Goal: Transaction & Acquisition: Purchase product/service

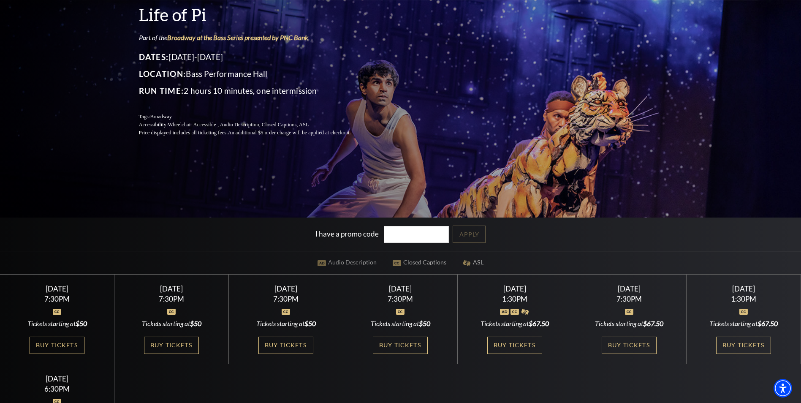
scroll to position [169, 0]
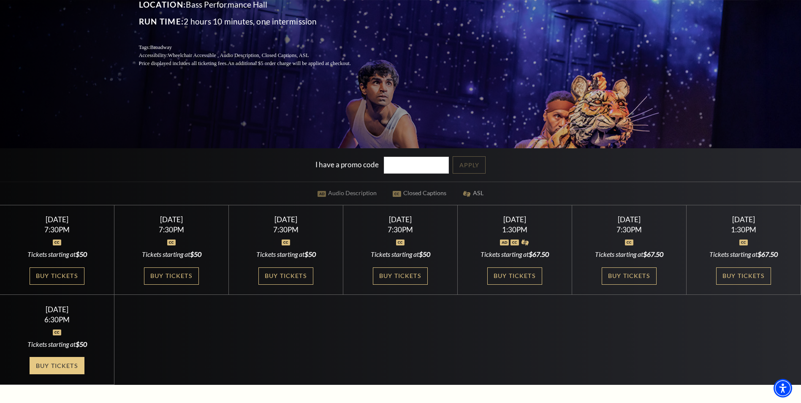
click at [61, 363] on link "Buy Tickets" at bounding box center [57, 365] width 55 height 17
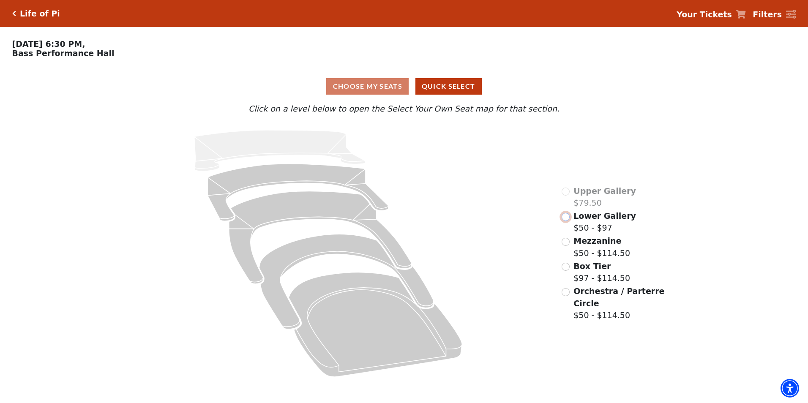
click at [568, 218] on input "Lower Gallery$50 - $97\a" at bounding box center [565, 217] width 8 height 8
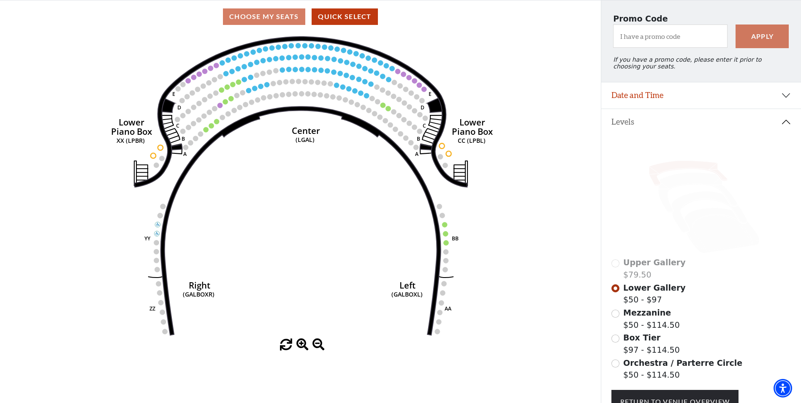
scroll to position [63, 0]
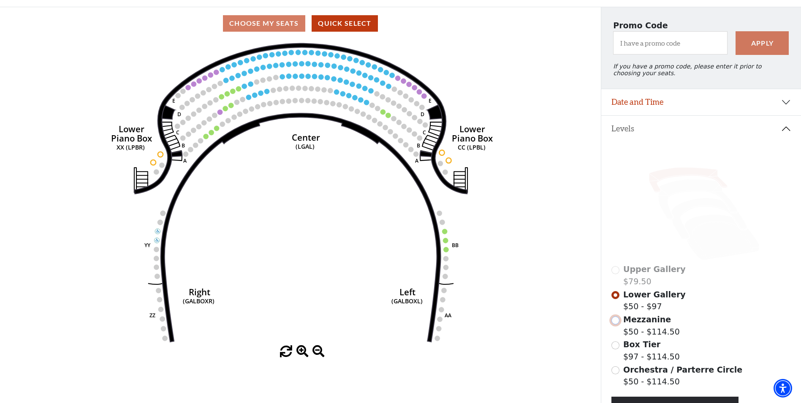
click at [615, 324] on input "Mezzanine$50 - $114.50\a" at bounding box center [616, 320] width 8 height 8
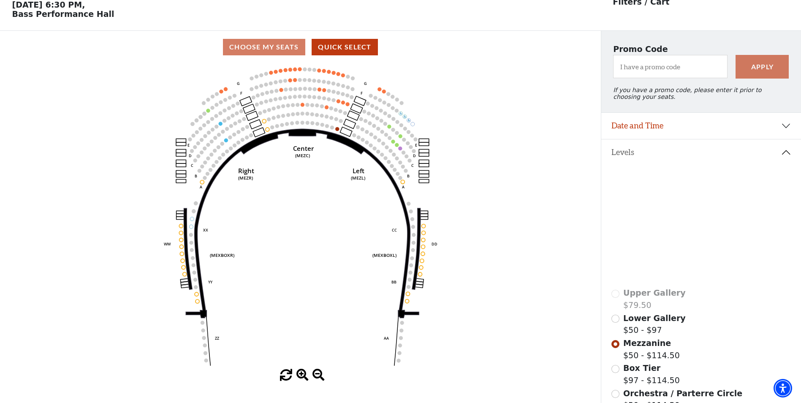
scroll to position [82, 0]
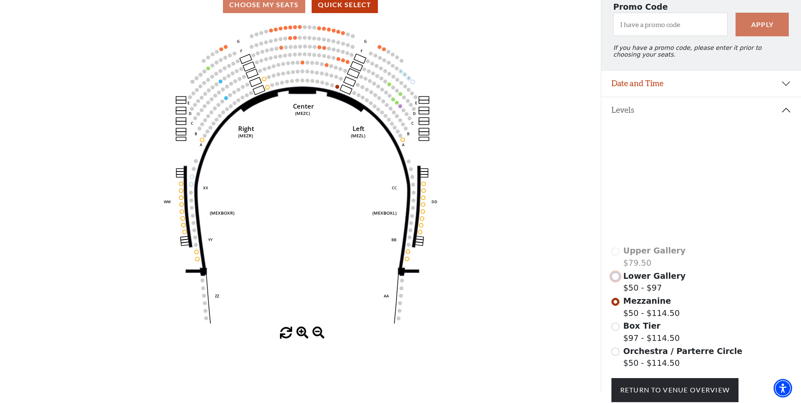
click at [616, 279] on input "Lower Gallery$50 - $97\a" at bounding box center [616, 276] width 8 height 8
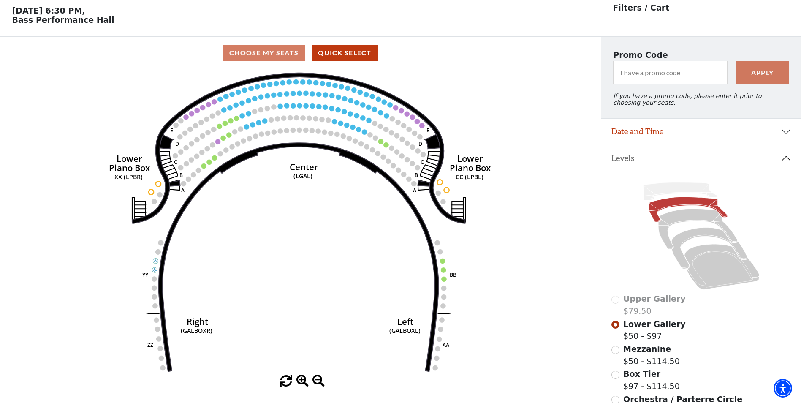
scroll to position [39, 0]
